Goal: Task Accomplishment & Management: Use online tool/utility

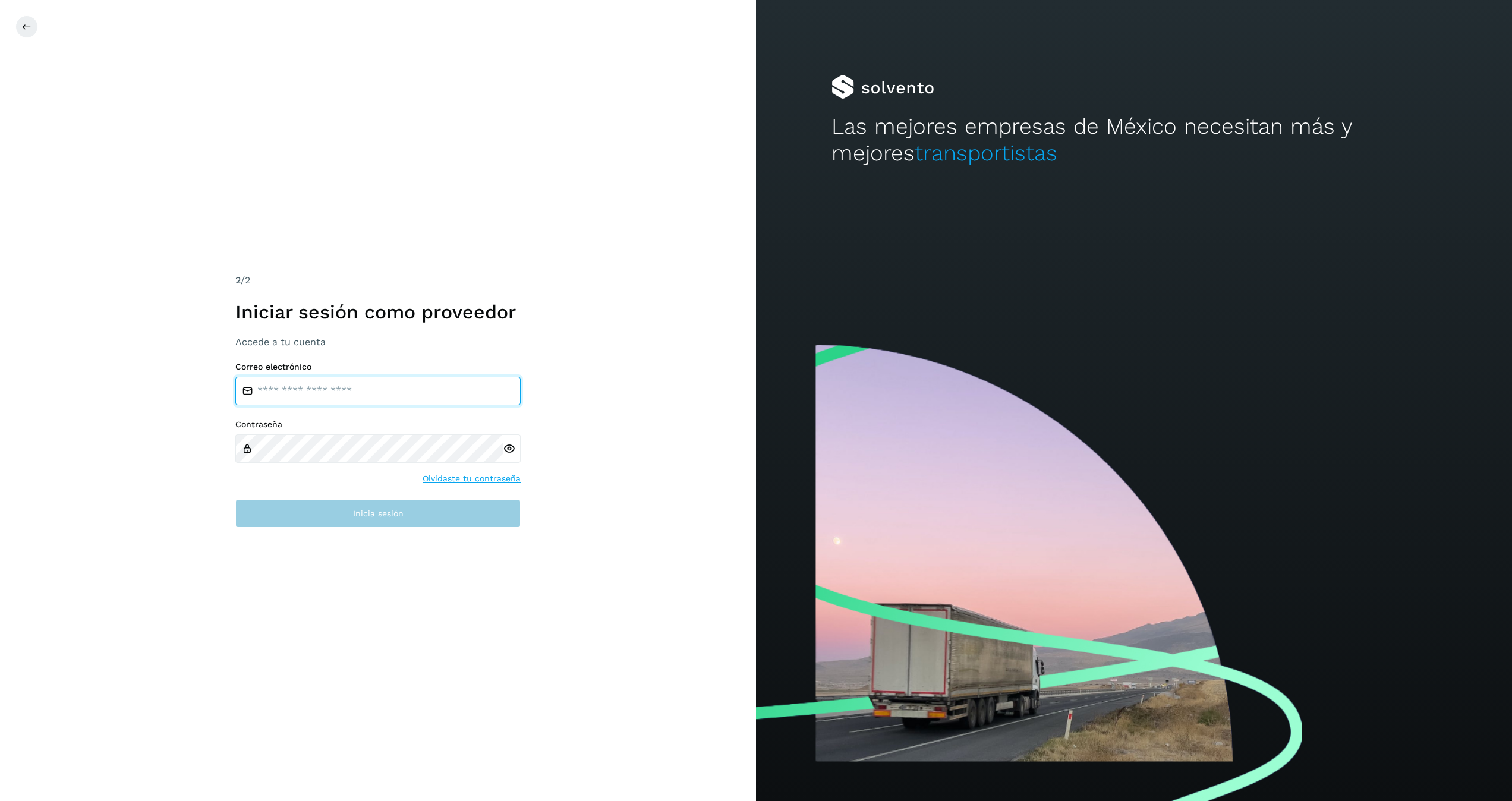
type input "**********"
click at [409, 511] on button "Inicia sesión" at bounding box center [378, 512] width 285 height 28
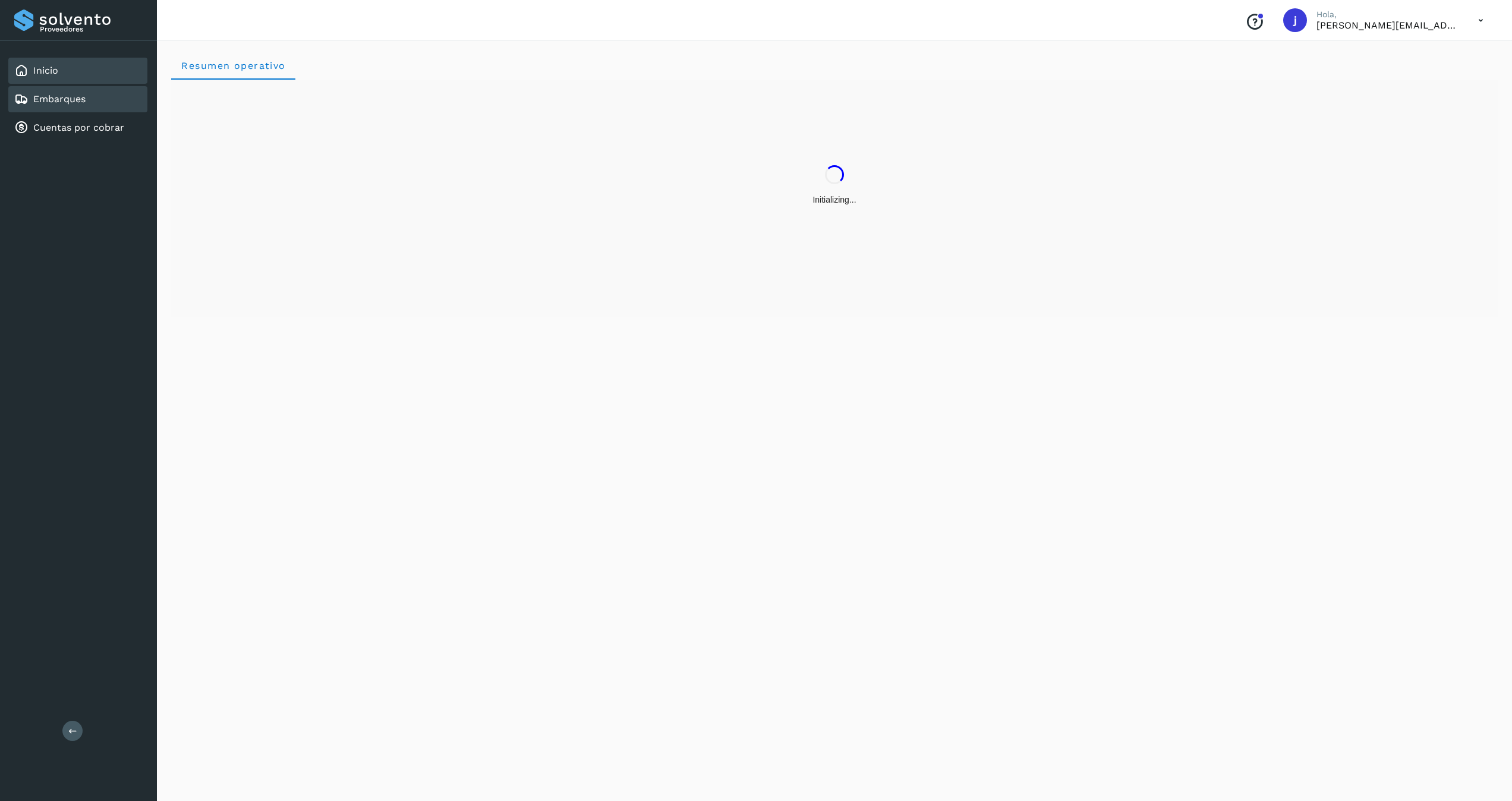
click at [83, 98] on link "Embarques" at bounding box center [59, 98] width 52 height 11
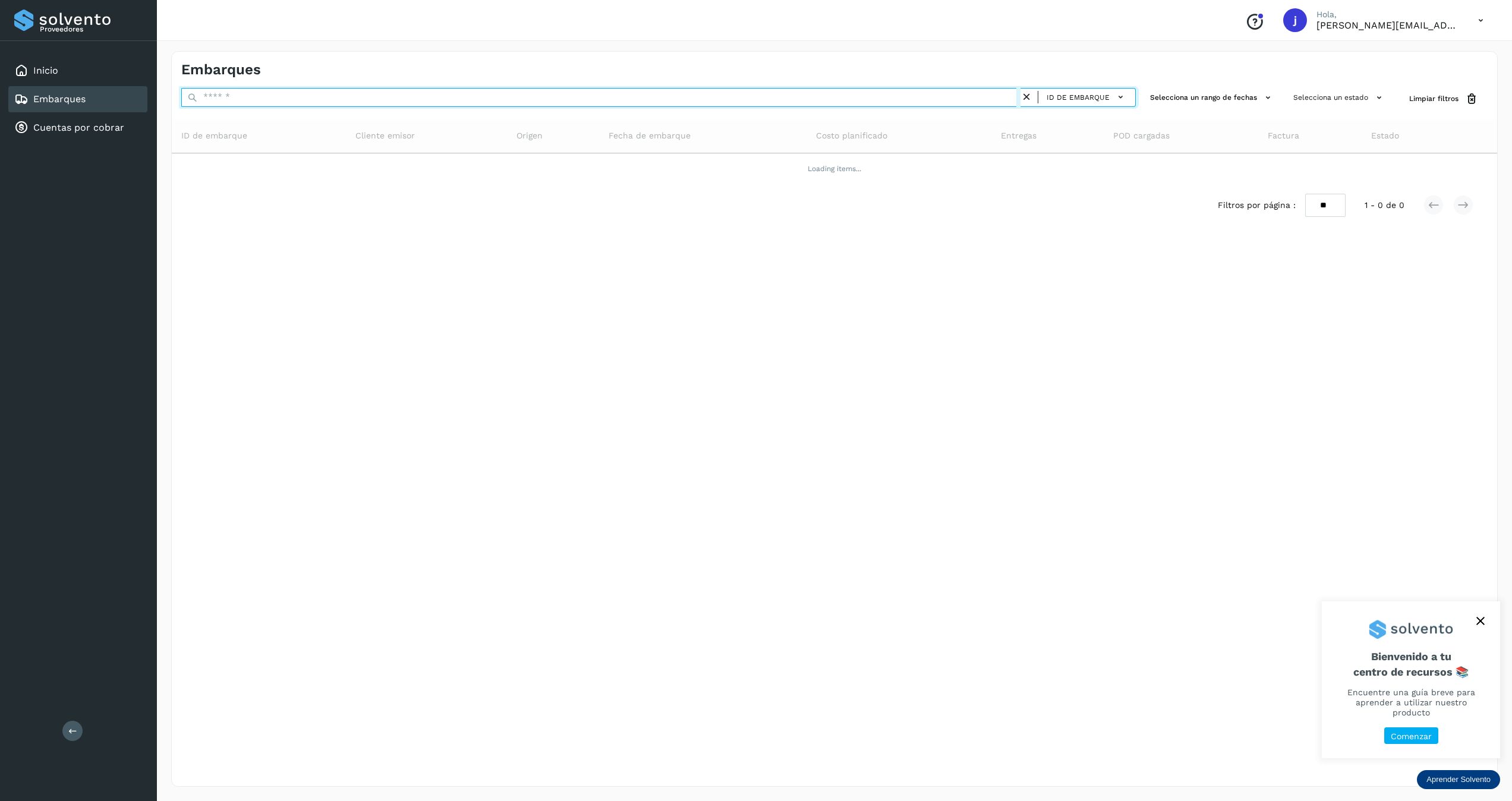
click at [243, 92] on input "text" at bounding box center [601, 97] width 839 height 19
click at [286, 102] on input "text" at bounding box center [601, 97] width 839 height 19
paste input "**********"
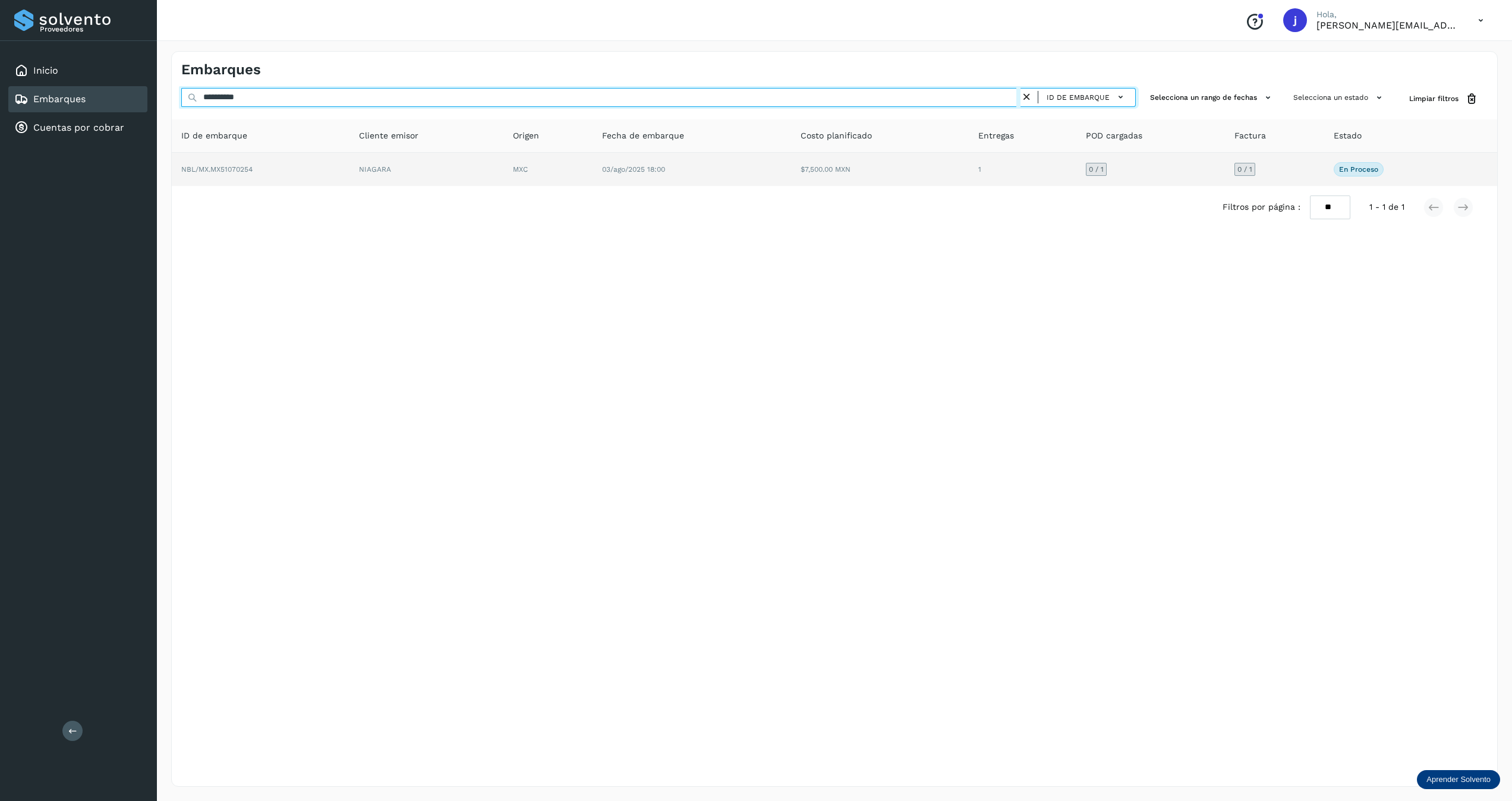
type input "**********"
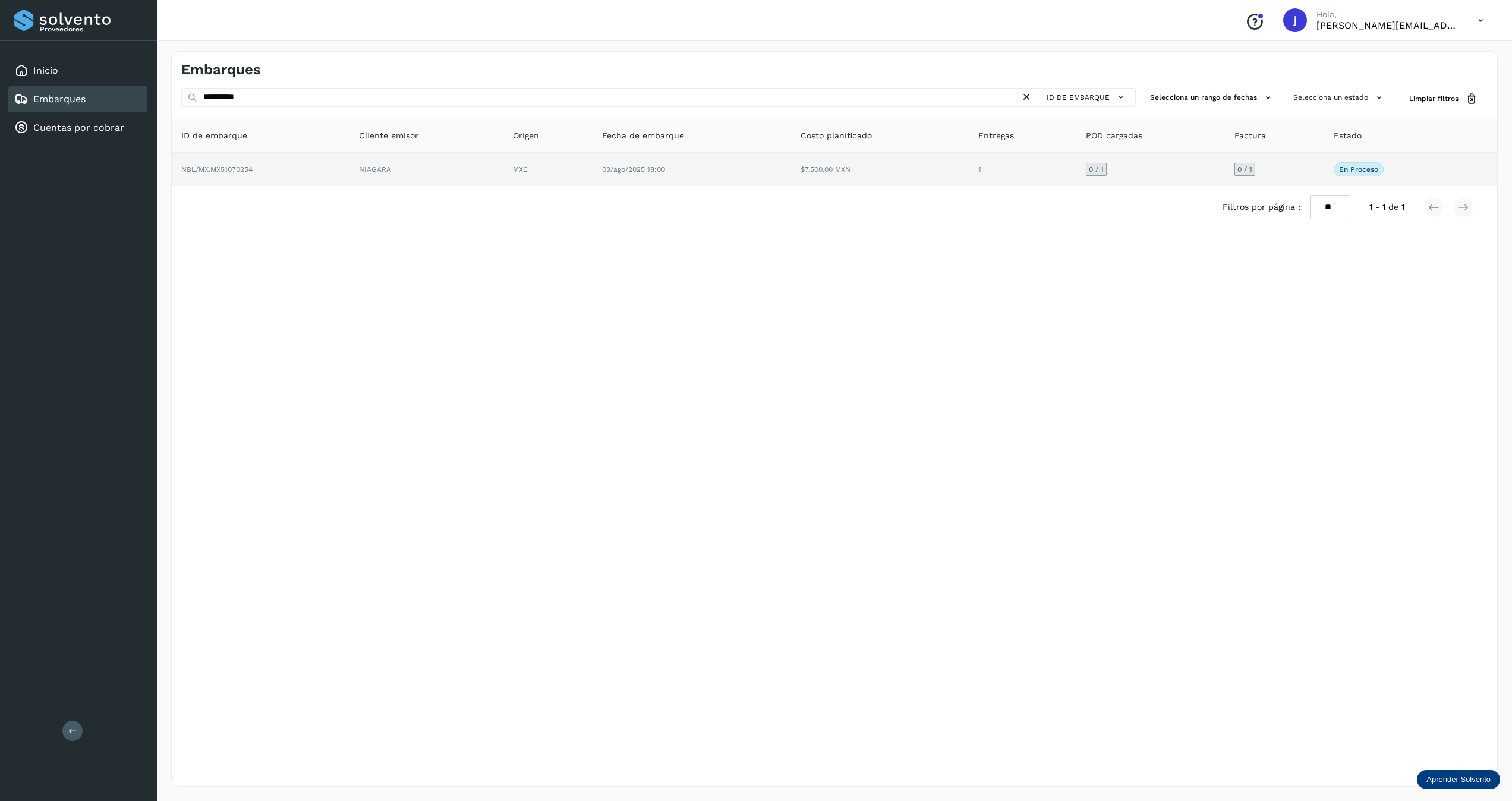
click at [592, 176] on td "MXC" at bounding box center [691, 170] width 198 height 33
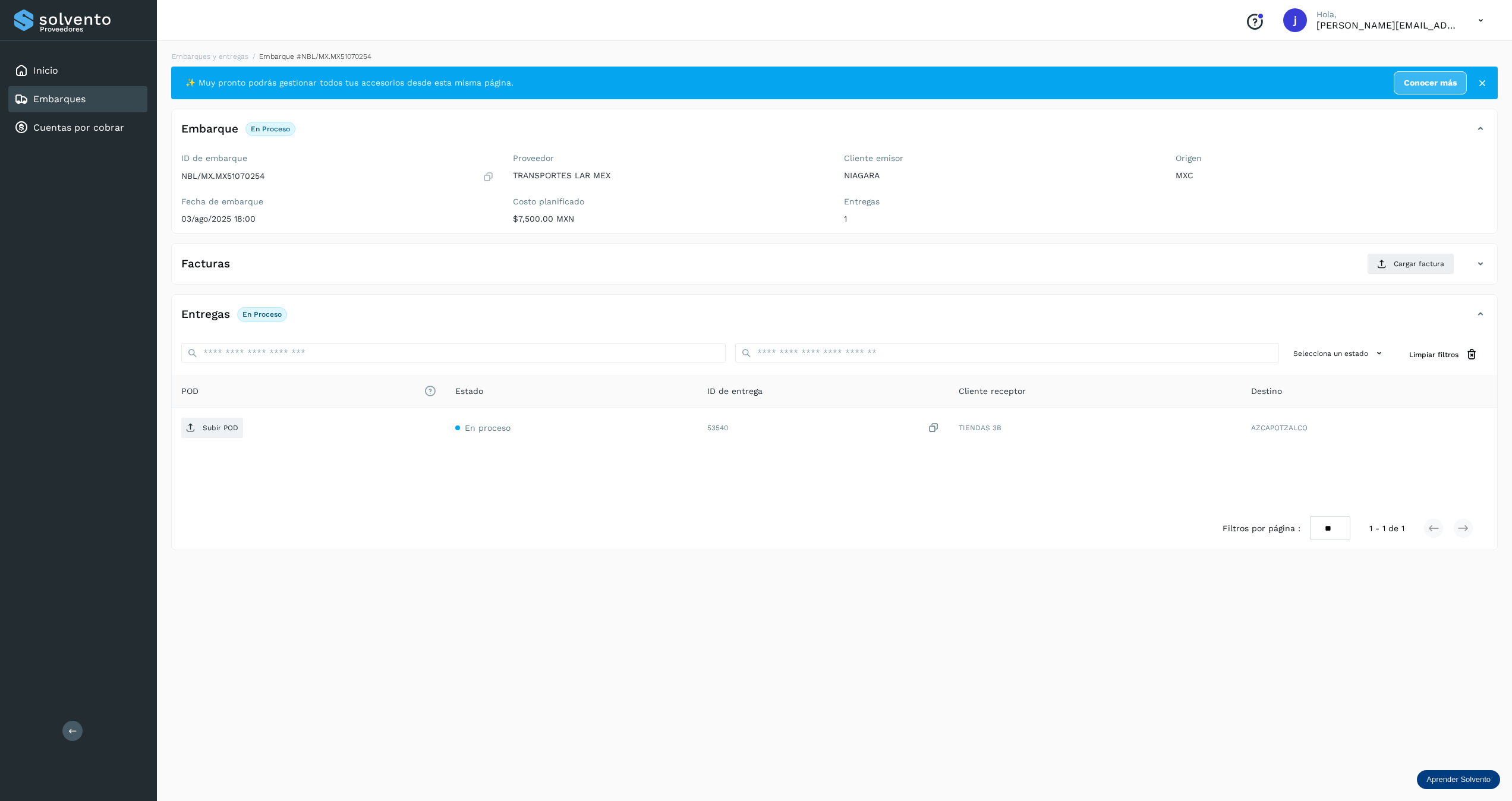
click at [229, 171] on div "NBL/MX.MX51070254" at bounding box center [338, 177] width 312 height 12
copy p "MX51070254"
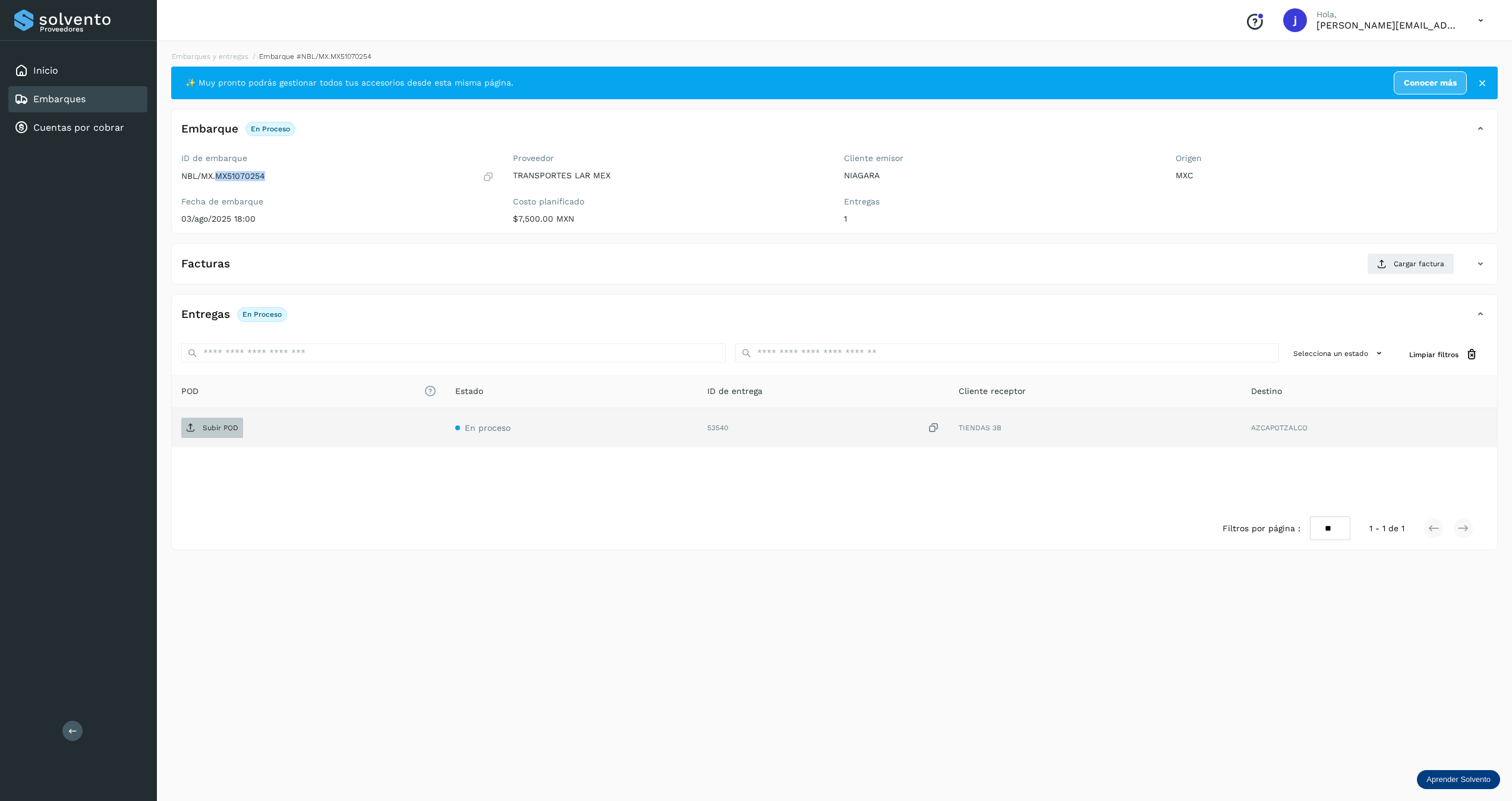
click at [227, 432] on p "Subir POD" at bounding box center [220, 428] width 35 height 8
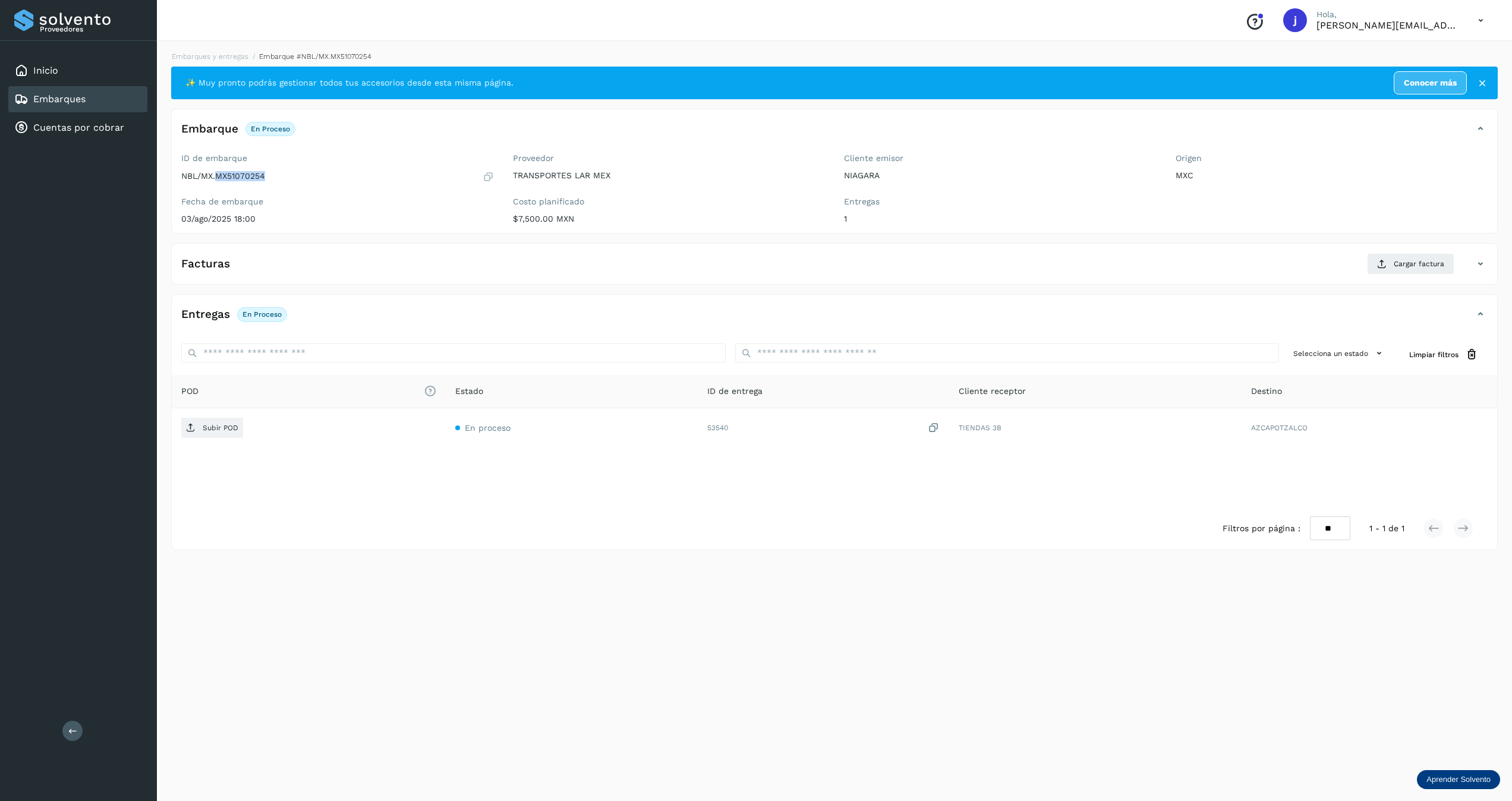
click at [446, 407] on th "POD El tamaño máximo de archivo es de 20 Mb." at bounding box center [571, 392] width 252 height 33
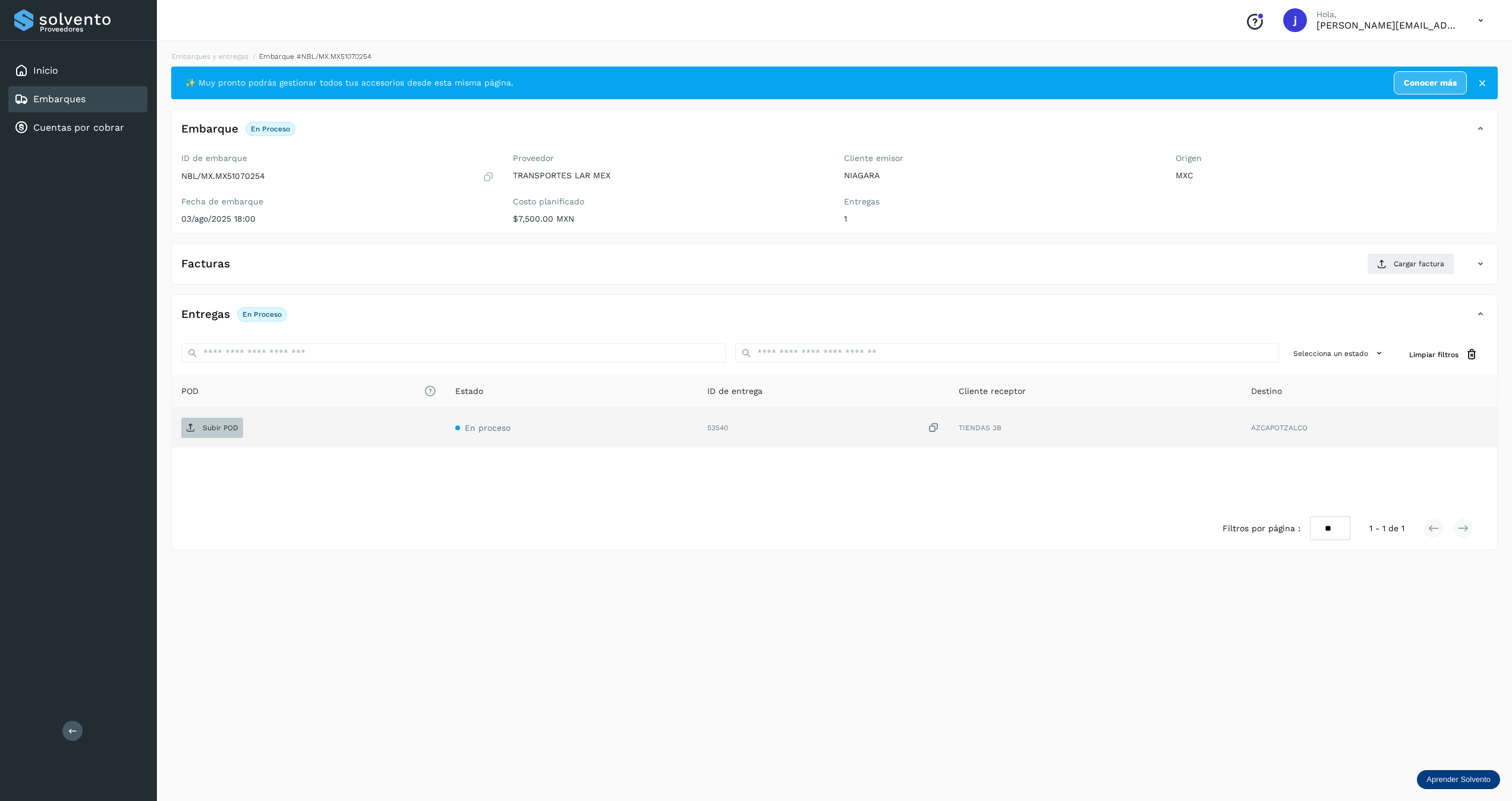
click at [446, 419] on td "Subir POD" at bounding box center [571, 428] width 252 height 39
click at [225, 425] on p "Subir POD" at bounding box center [220, 428] width 35 height 8
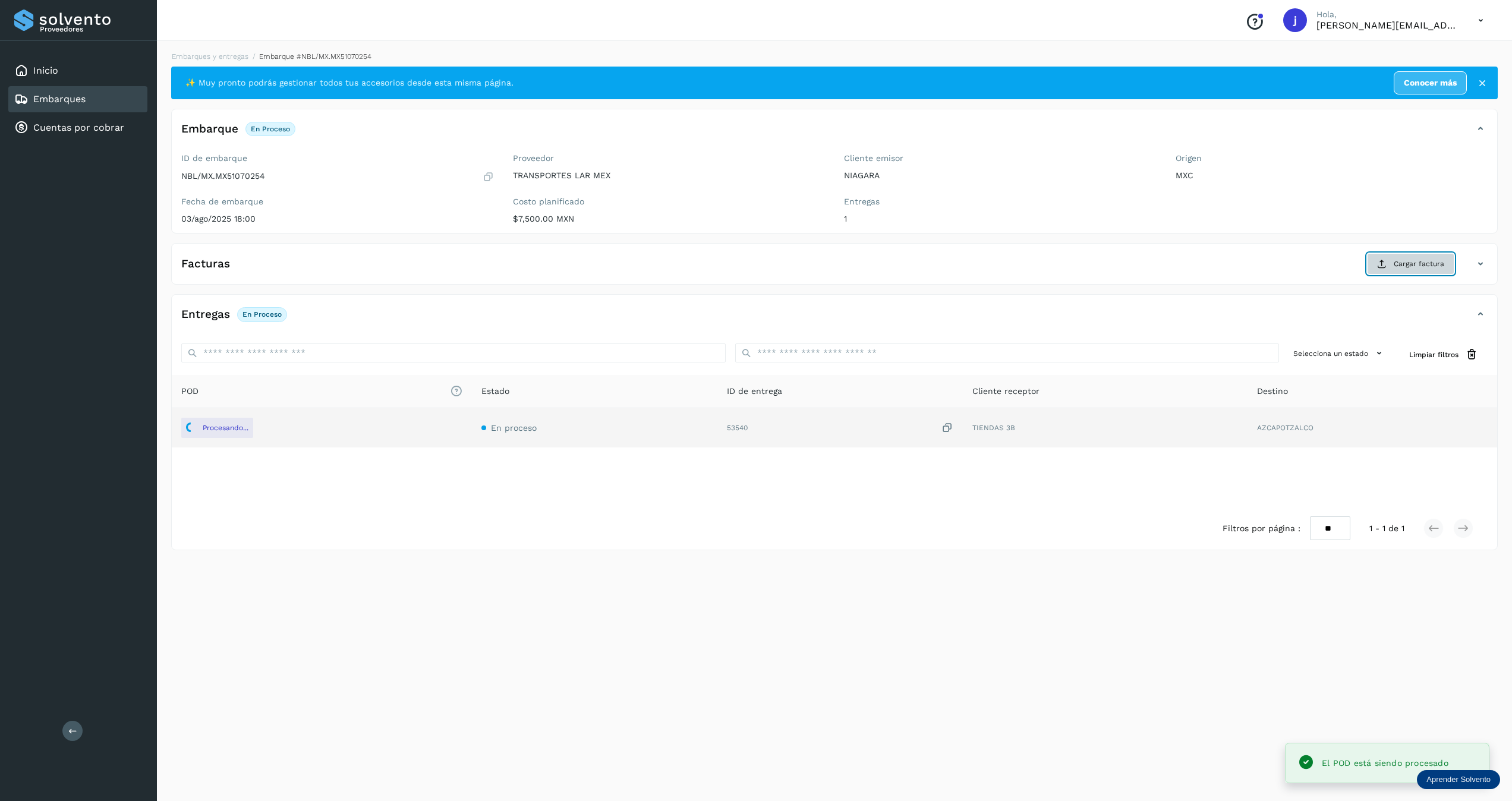
click at [1413, 265] on span "Cargar factura" at bounding box center [1418, 263] width 50 height 11
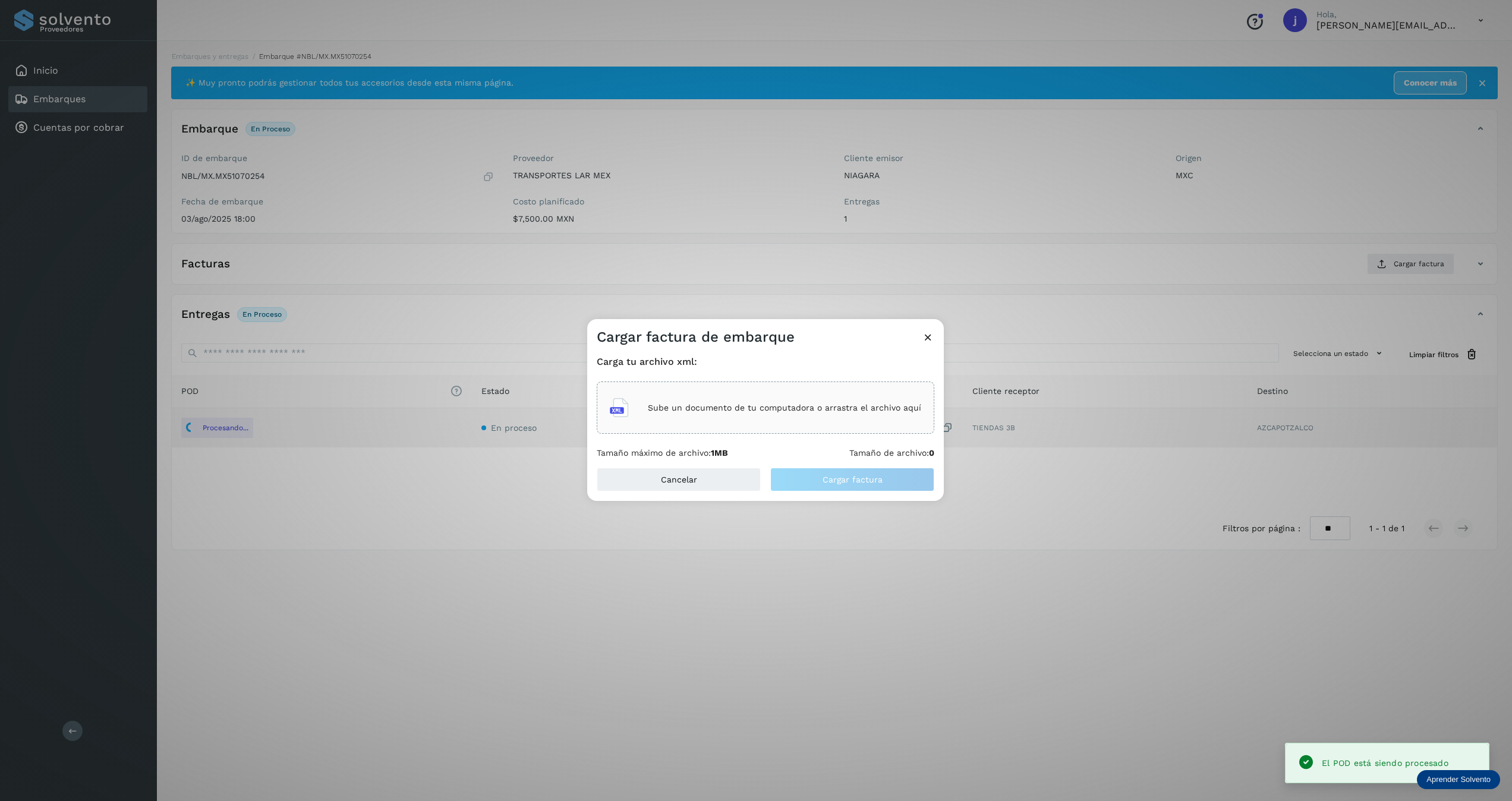
click at [672, 419] on div "Sube un documento de tu computadora o arrastra el archivo aquí" at bounding box center [765, 407] width 311 height 32
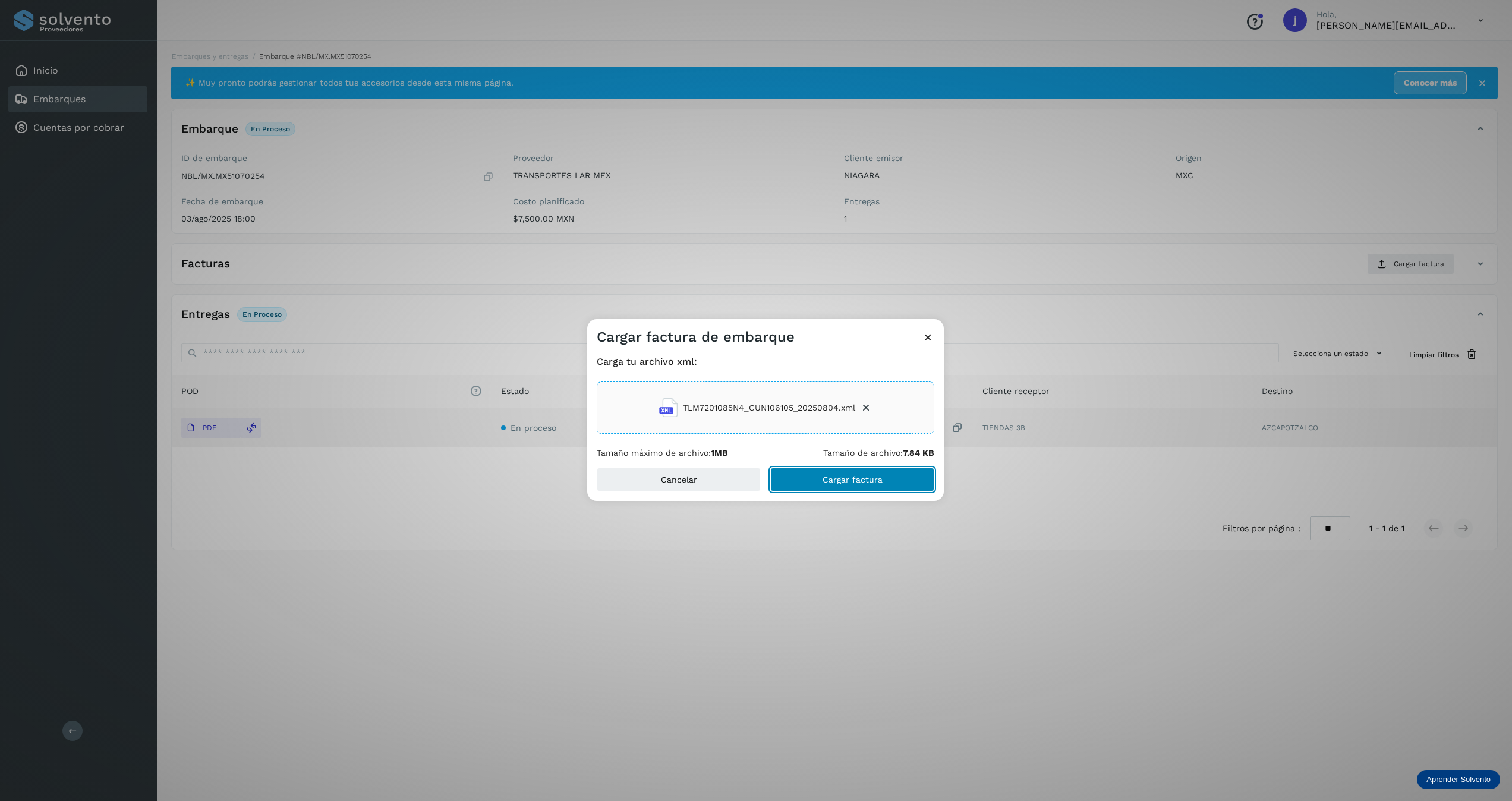
click at [837, 476] on span "Cargar factura" at bounding box center [852, 479] width 60 height 8
click at [1015, 578] on div "Cargar factura de embarque Carga tu archivo xml: TLM7201085N4_CUN106105_2025080…" at bounding box center [756, 400] width 1512 height 801
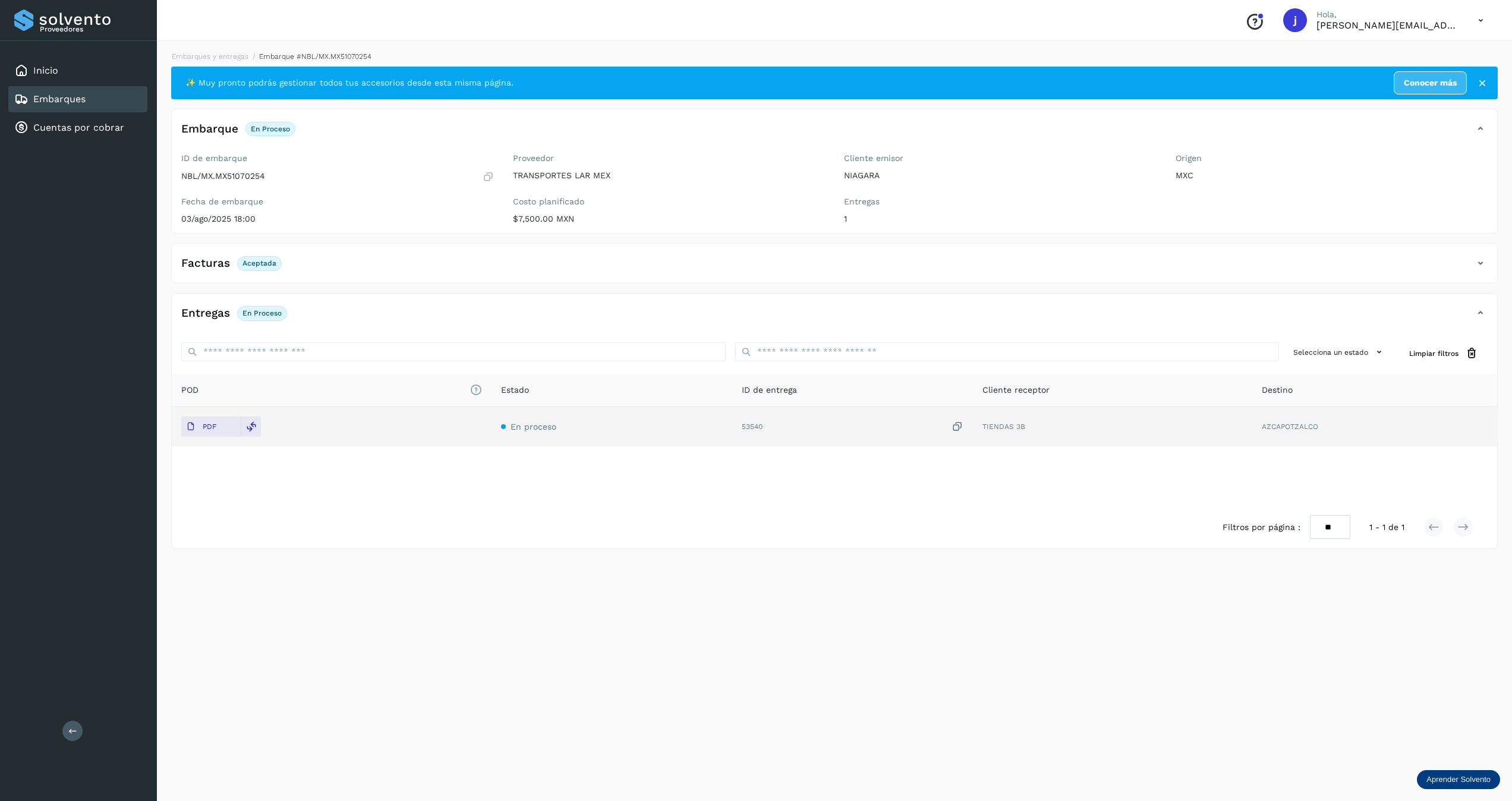
click at [1485, 265] on icon at bounding box center [1480, 263] width 15 height 15
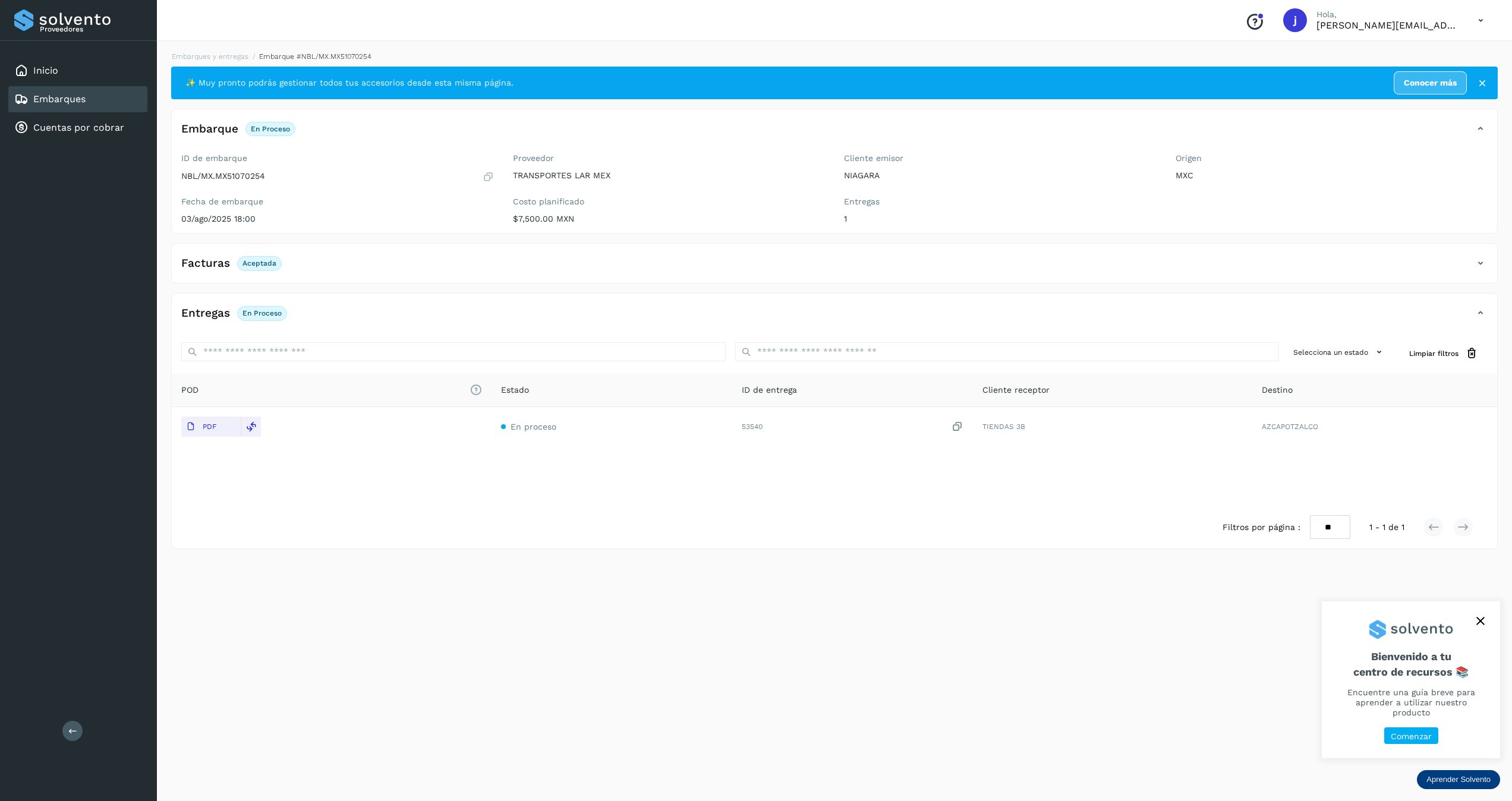
click at [75, 727] on icon at bounding box center [73, 730] width 9 height 9
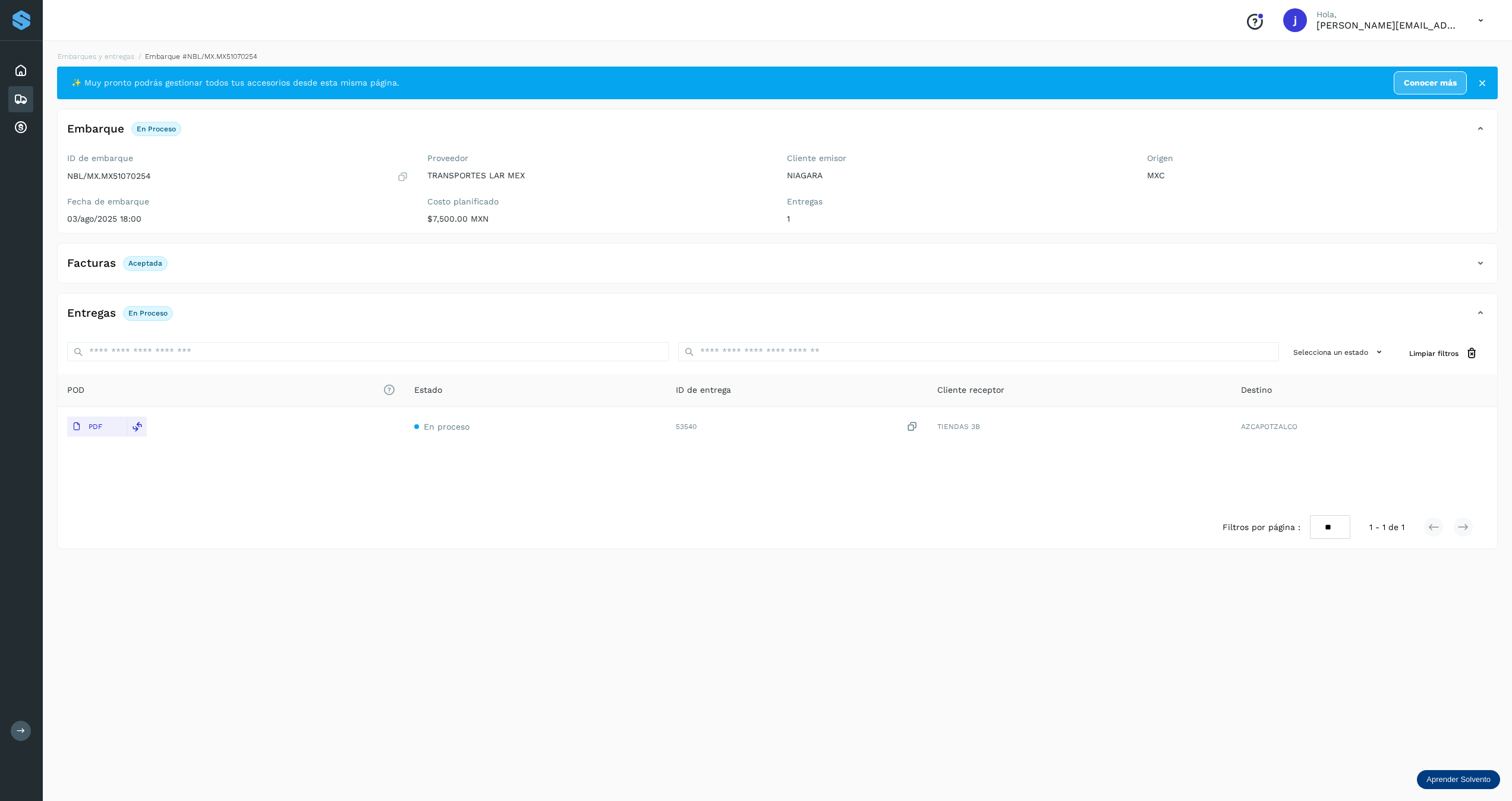
click at [1470, 262] on div "Facturas Aceptada" at bounding box center [766, 263] width 1416 height 21
